Goal: Find specific page/section: Find specific page/section

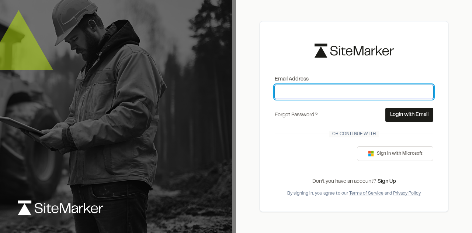
type input "**********"
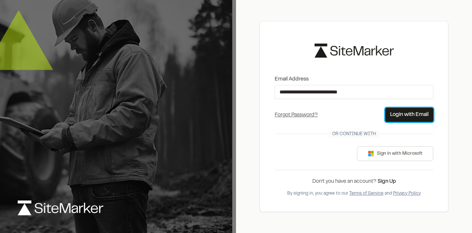
click at [392, 109] on button "Login with Email" at bounding box center [409, 115] width 48 height 14
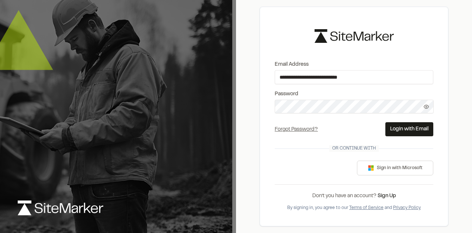
click at [407, 125] on button "Login with Email" at bounding box center [409, 129] width 48 height 14
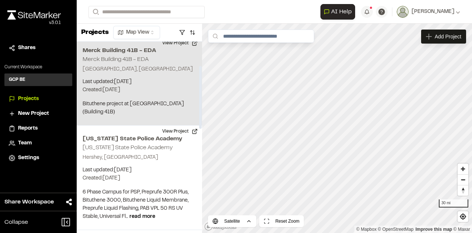
scroll to position [74, 0]
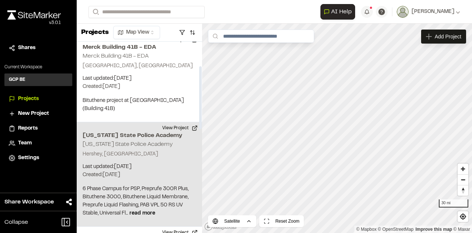
click at [136, 141] on h2 "[US_STATE] State Police Academy" at bounding box center [128, 143] width 90 height 5
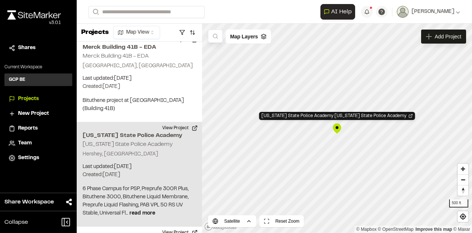
click at [338, 130] on div "Pennsylvania State Police Academy Pennsylvania State Police Academy" at bounding box center [336, 128] width 11 height 11
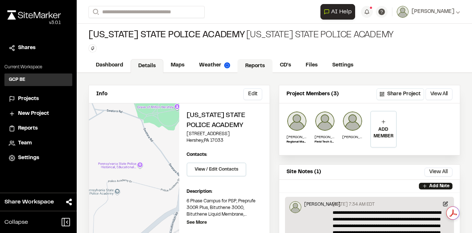
click at [252, 67] on link "Reports" at bounding box center [254, 66] width 35 height 14
